Goal: Transaction & Acquisition: Purchase product/service

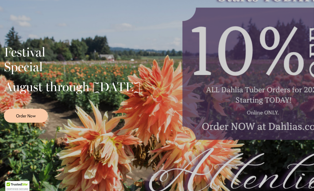
scroll to position [119, 0]
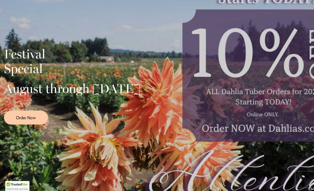
click at [286, 105] on div "Festival Special August through September 28th Order Now" at bounding box center [157, 83] width 306 height 131
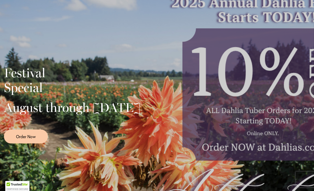
scroll to position [100, 0]
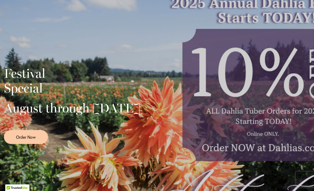
click at [266, 112] on div "Festival Special August through September 28th Order Now" at bounding box center [157, 103] width 306 height 131
click at [30, 140] on span "Order Now" at bounding box center [26, 137] width 20 height 6
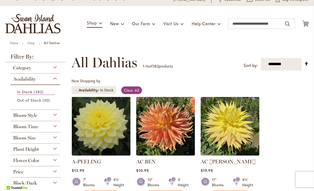
scroll to position [62, 0]
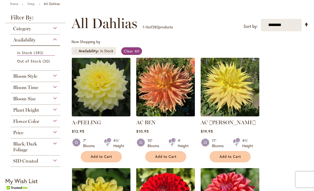
click at [57, 75] on div "Bloom Style" at bounding box center [36, 75] width 50 height 8
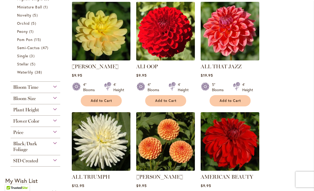
scroll to position [235, 0]
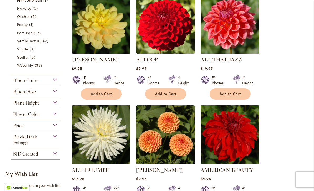
click at [57, 105] on div "Plant Height" at bounding box center [36, 101] width 50 height 8
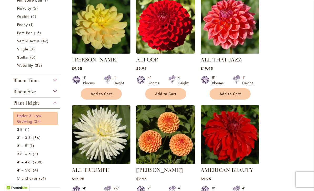
click at [36, 121] on span "27 items" at bounding box center [38, 121] width 8 height 6
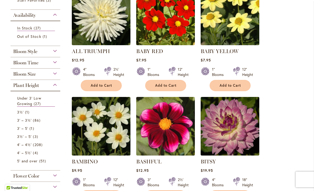
scroll to position [145, 0]
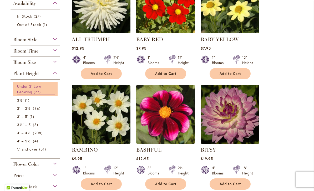
click at [39, 94] on span "27 items" at bounding box center [38, 92] width 8 height 6
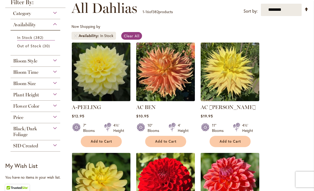
scroll to position [77, 0]
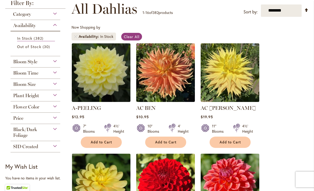
click at [58, 96] on div "Plant Height" at bounding box center [36, 94] width 50 height 8
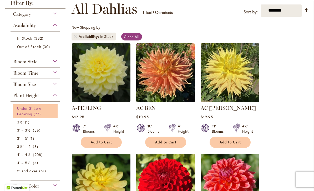
click at [33, 111] on span "Under 3' Low Growing" at bounding box center [29, 111] width 24 height 11
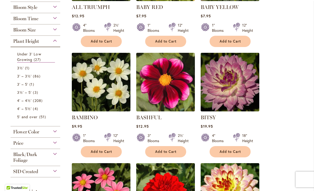
scroll to position [174, 0]
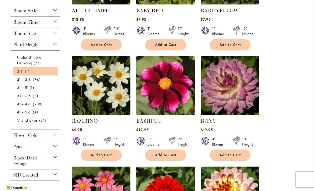
click at [22, 72] on span "3½'" at bounding box center [20, 71] width 7 height 5
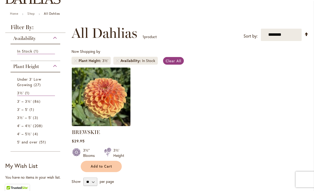
scroll to position [53, 0]
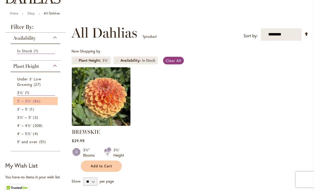
click at [37, 102] on span "86 items" at bounding box center [37, 101] width 9 height 6
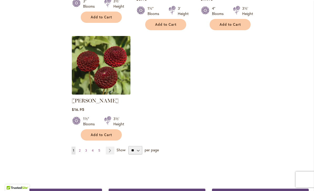
scroll to position [653, 0]
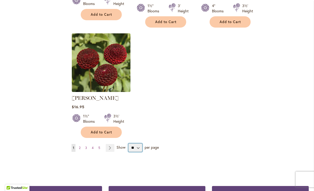
click at [137, 143] on select "** ** ** **" at bounding box center [135, 147] width 14 height 8
select select "**"
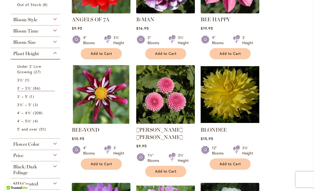
scroll to position [162, 0]
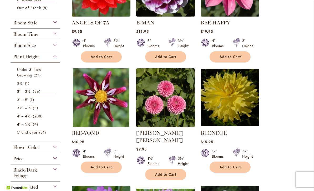
click at [56, 47] on div "Bloom Size" at bounding box center [36, 44] width 50 height 8
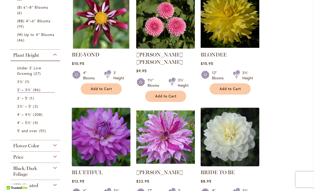
scroll to position [252, 0]
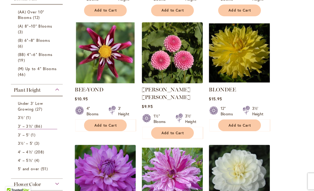
scroll to position [205, 0]
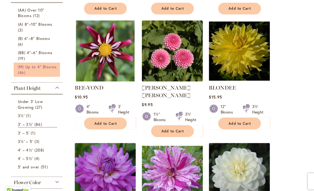
click at [37, 69] on link "(M) Up to 4" Blooms 46 items" at bounding box center [36, 72] width 38 height 11
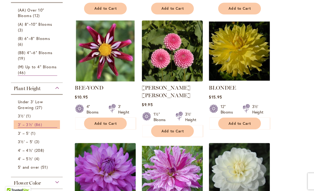
click at [38, 122] on span "86 items" at bounding box center [37, 125] width 9 height 6
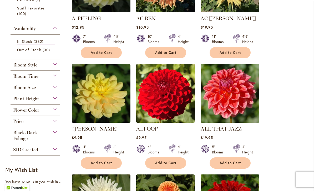
scroll to position [168, 0]
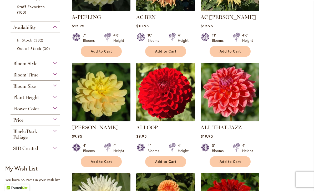
click at [55, 87] on div "Bloom Size" at bounding box center [36, 85] width 50 height 8
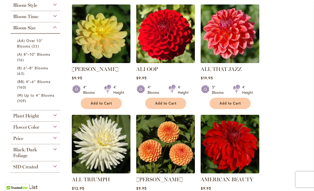
scroll to position [225, 0]
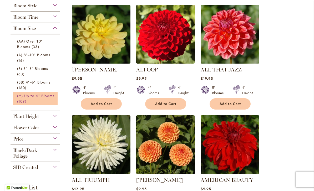
click at [28, 103] on link "(M) Up to 4" Blooms 109 items" at bounding box center [36, 98] width 38 height 11
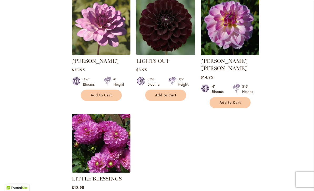
scroll to position [2380, 0]
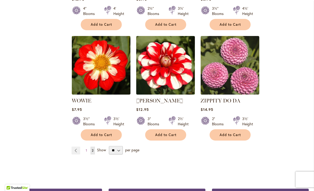
scroll to position [1650, 0]
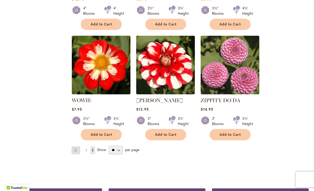
click at [75, 146] on link "Page Previous" at bounding box center [75, 150] width 9 height 8
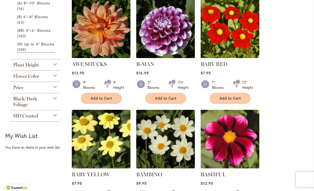
scroll to position [232, 0]
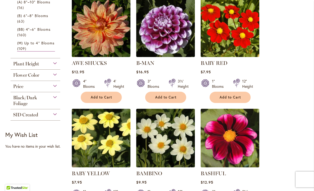
click at [55, 89] on div "Price" at bounding box center [36, 85] width 50 height 8
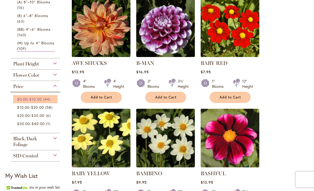
click at [41, 99] on span "$10.00" at bounding box center [35, 99] width 12 height 5
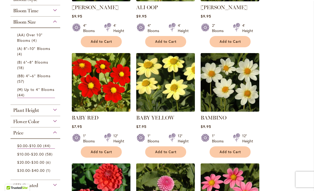
scroll to position [149, 0]
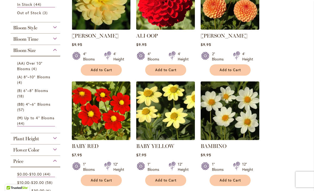
click at [58, 28] on div "Bloom Style" at bounding box center [36, 26] width 50 height 8
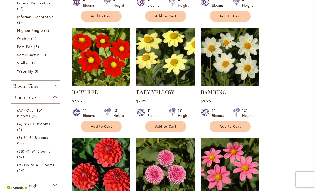
scroll to position [204, 0]
